Goal: Transaction & Acquisition: Purchase product/service

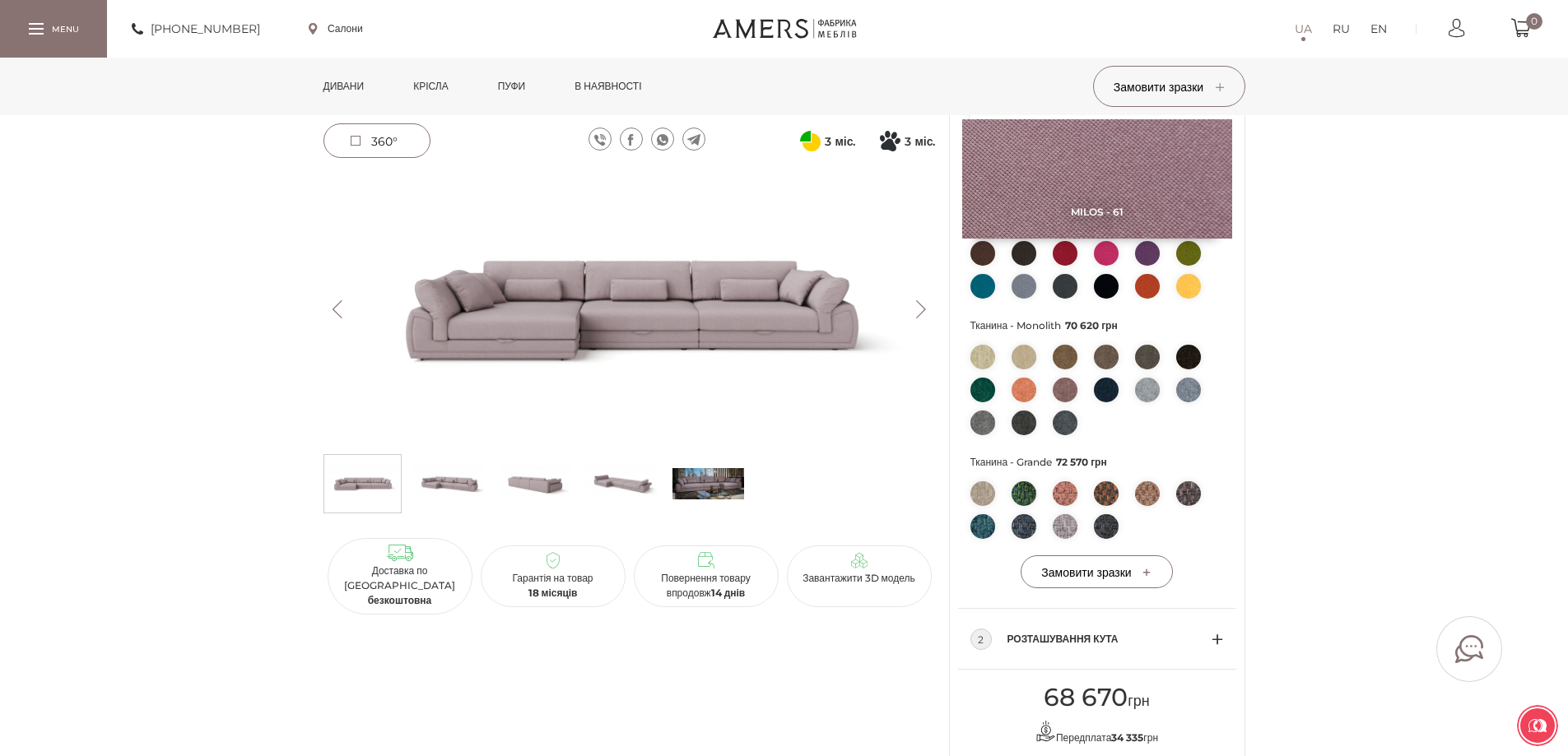
scroll to position [576, 0]
click at [353, 93] on link "Дивани" at bounding box center [345, 86] width 66 height 58
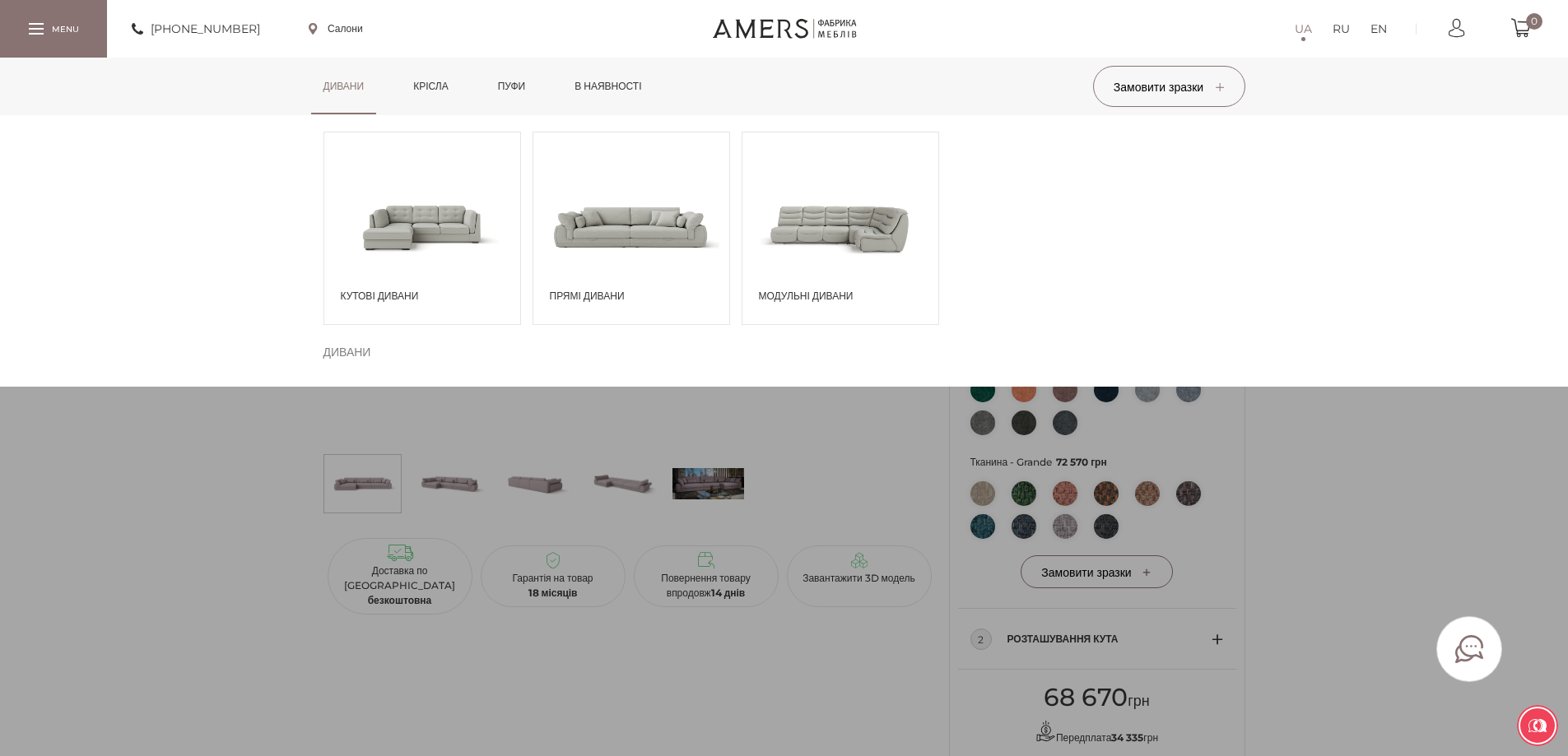
click at [466, 228] on span at bounding box center [423, 227] width 196 height 114
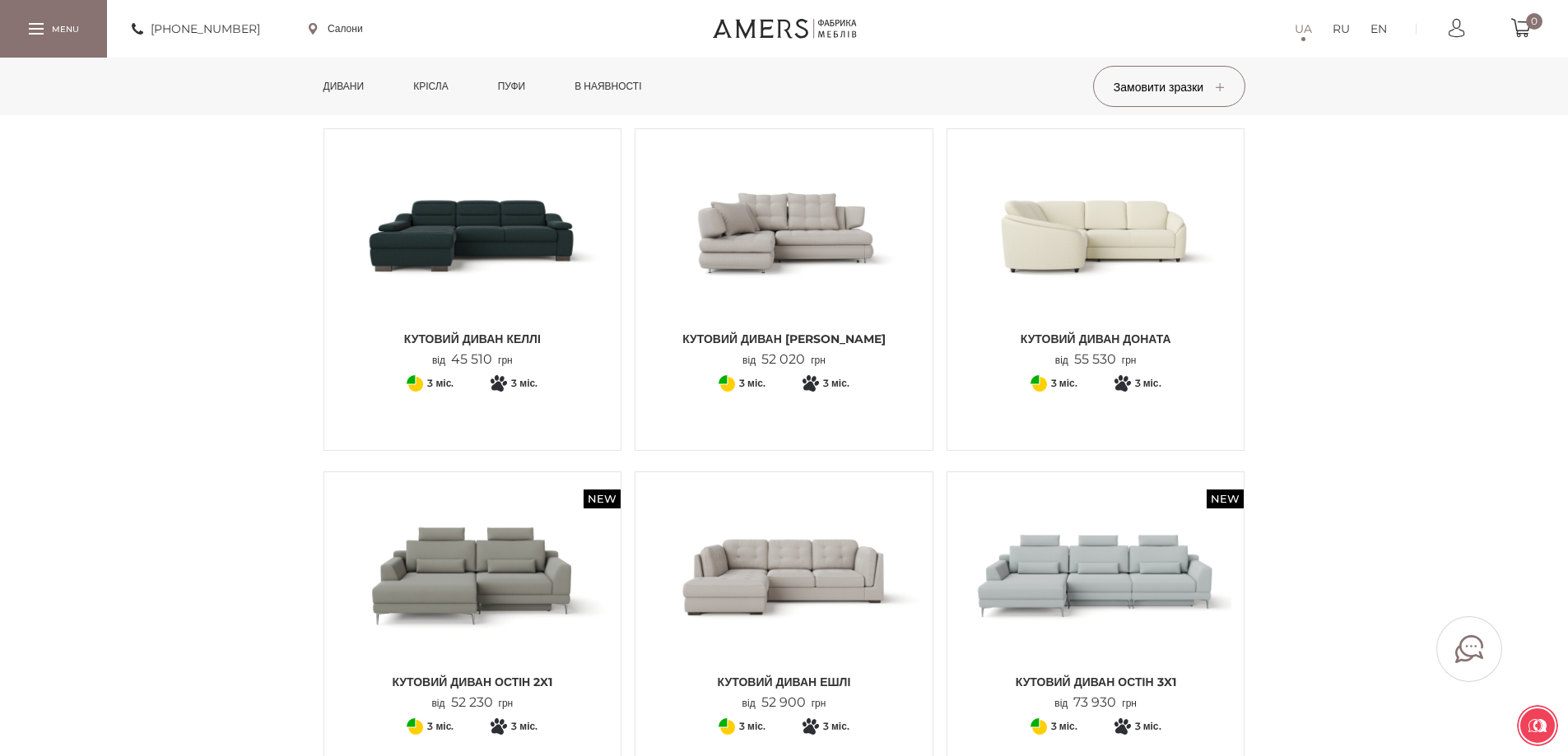
scroll to position [659, 0]
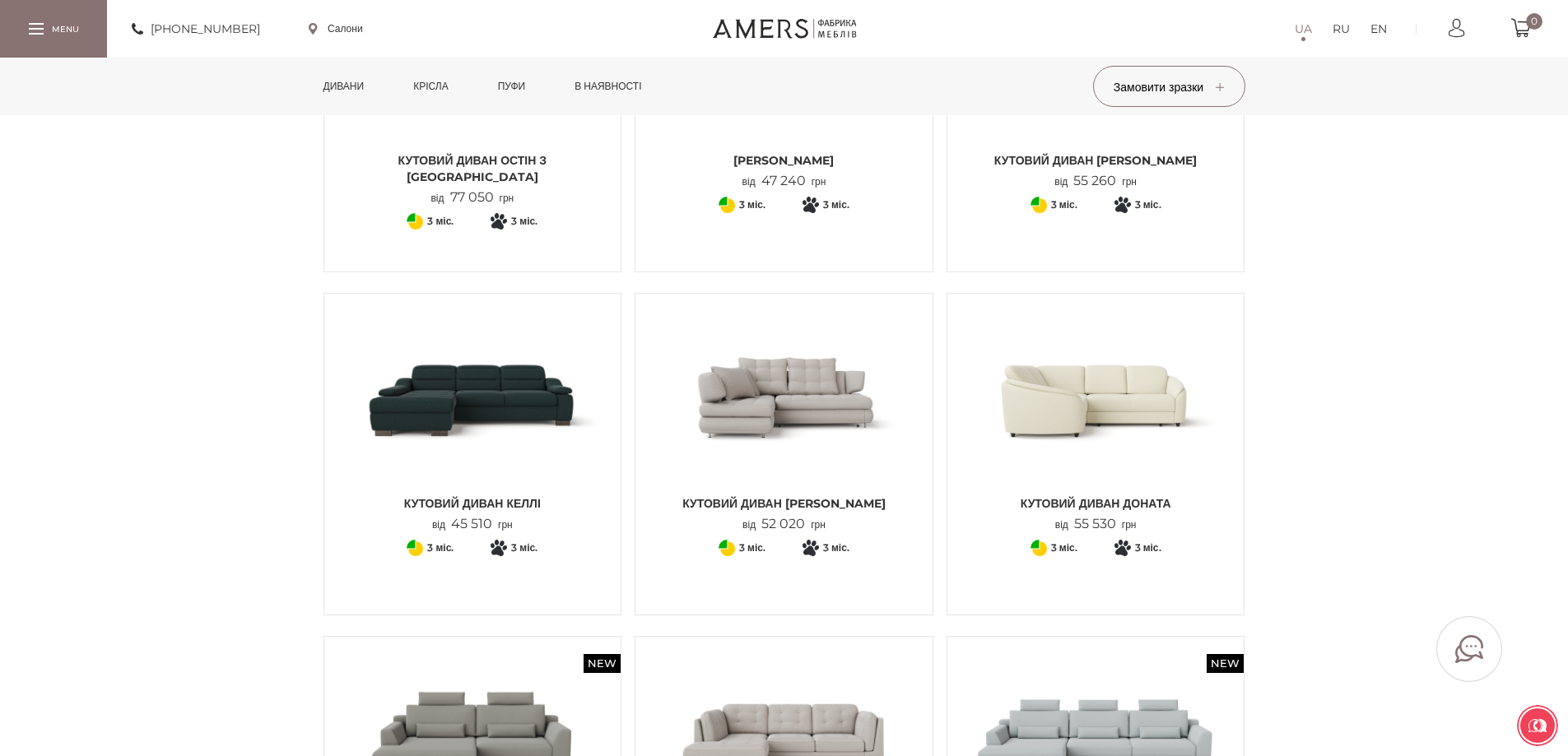
click at [357, 106] on link "Дивани" at bounding box center [345, 86] width 66 height 58
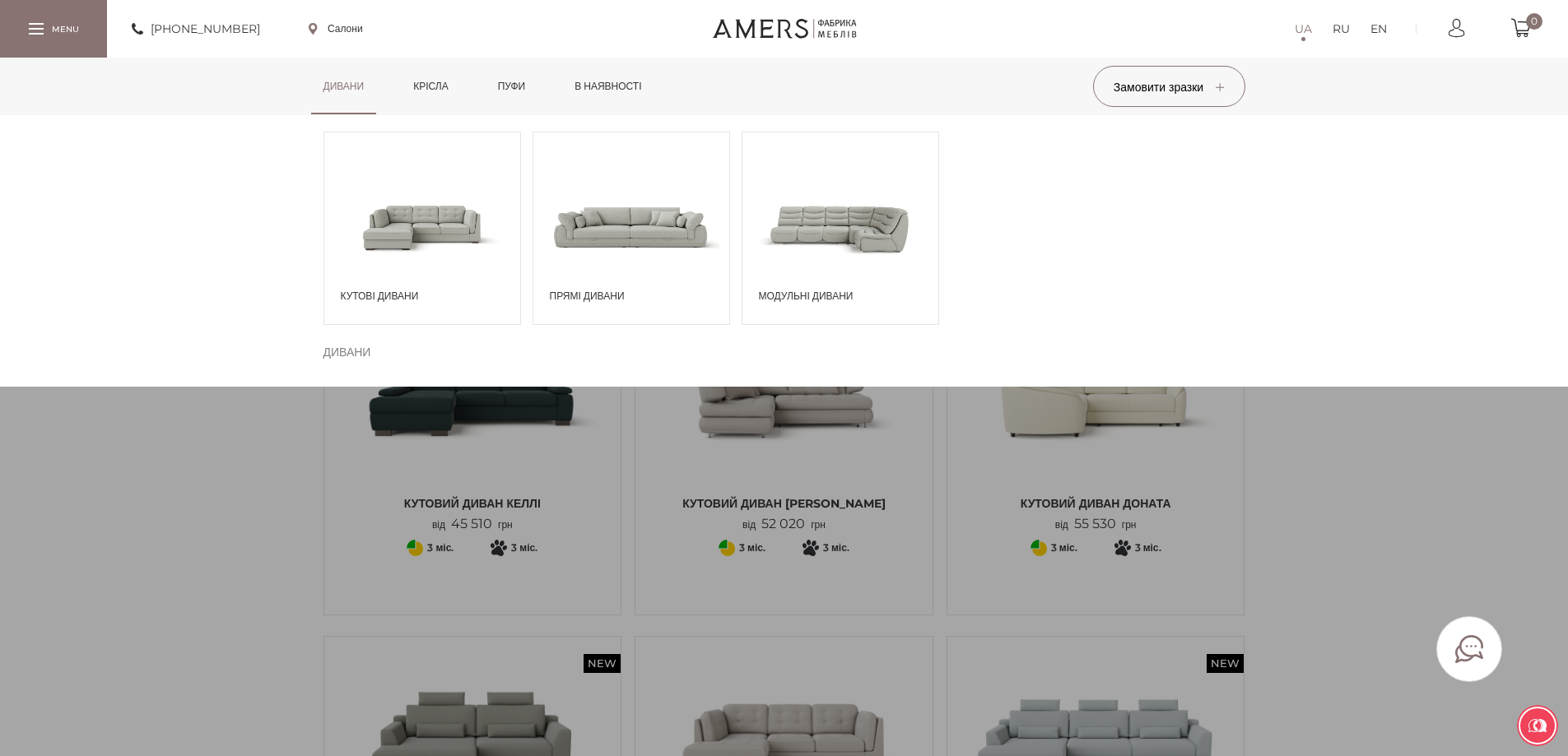
click at [806, 230] on span at bounding box center [841, 227] width 196 height 114
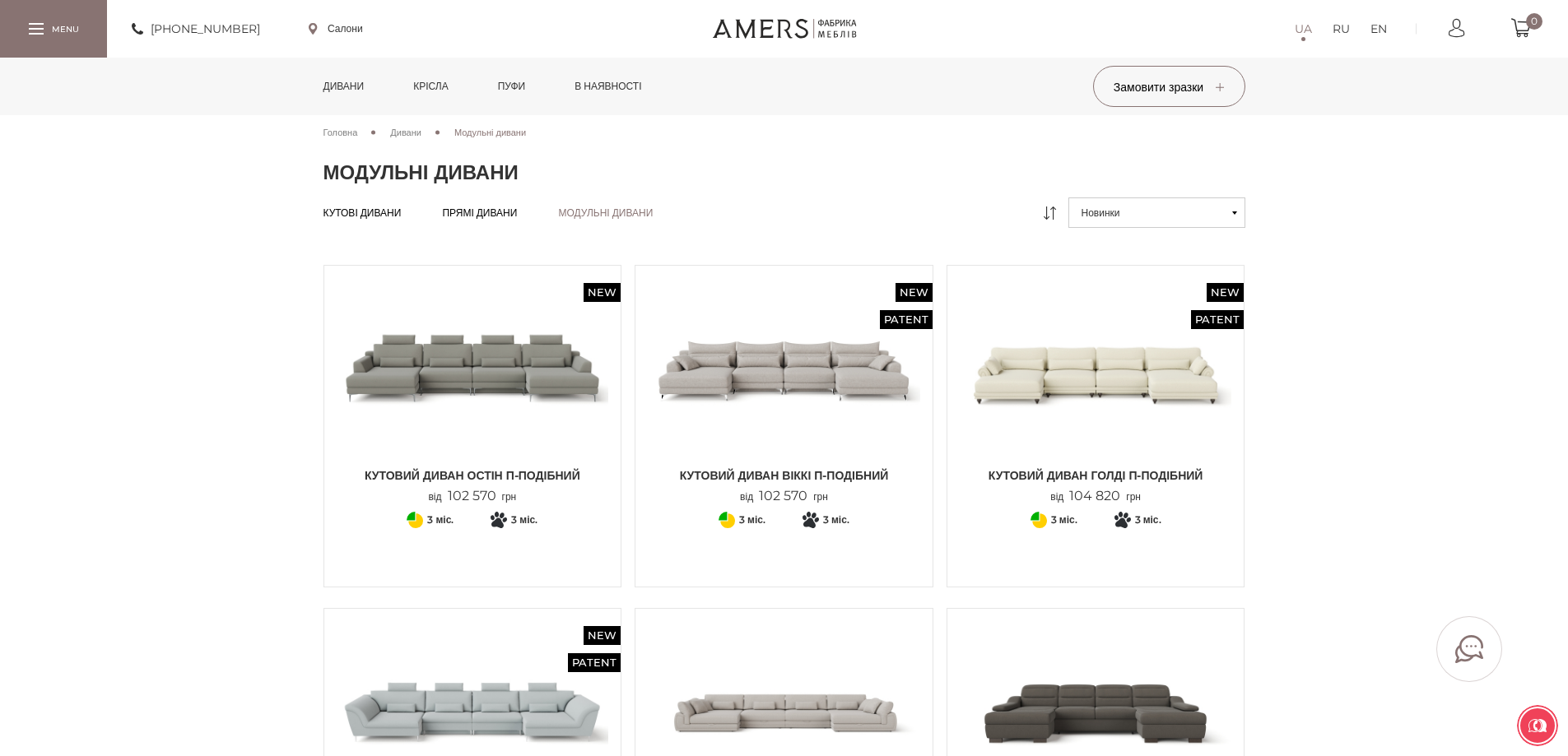
click at [770, 676] on img at bounding box center [784, 712] width 273 height 181
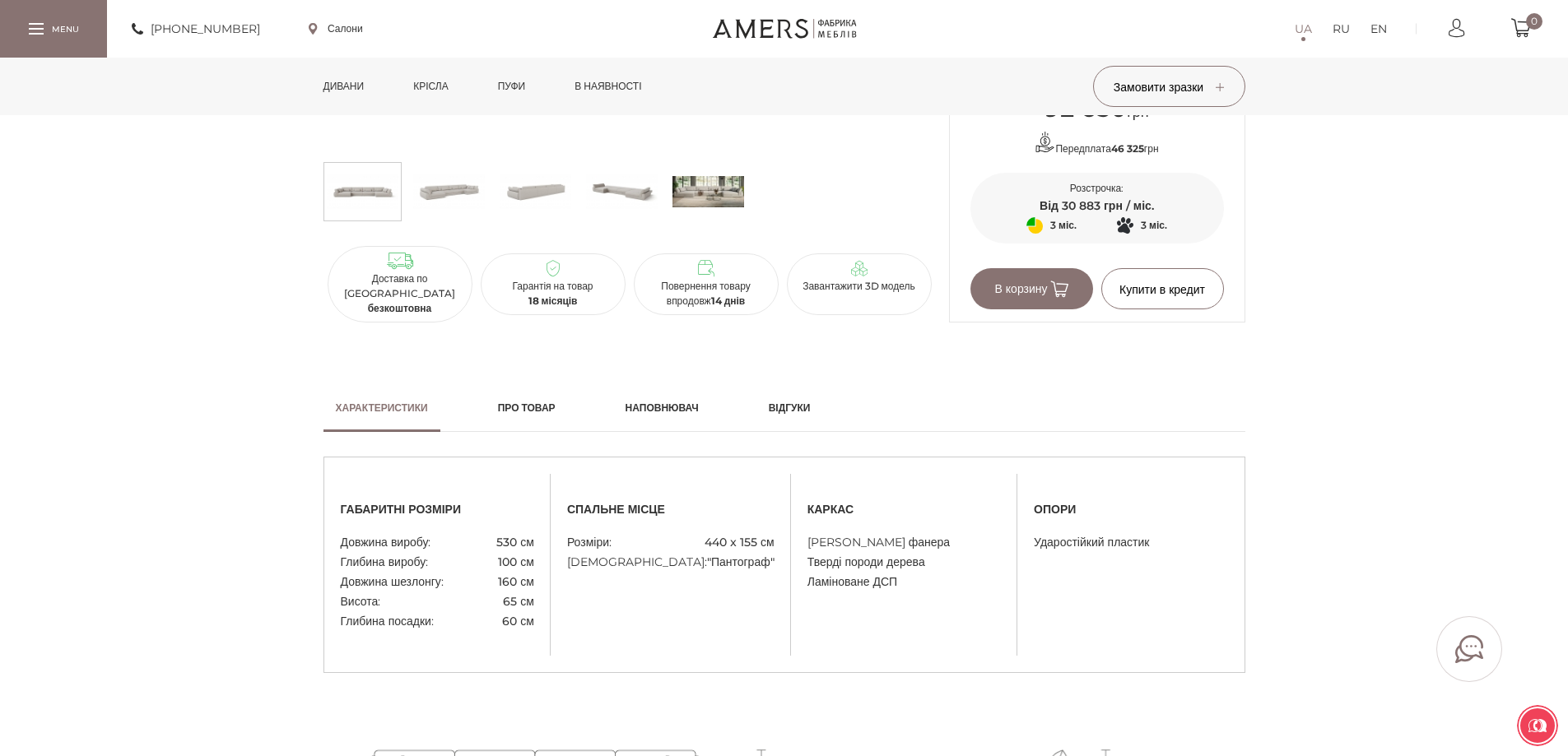
scroll to position [1235, 0]
